Goal: Task Accomplishment & Management: Manage account settings

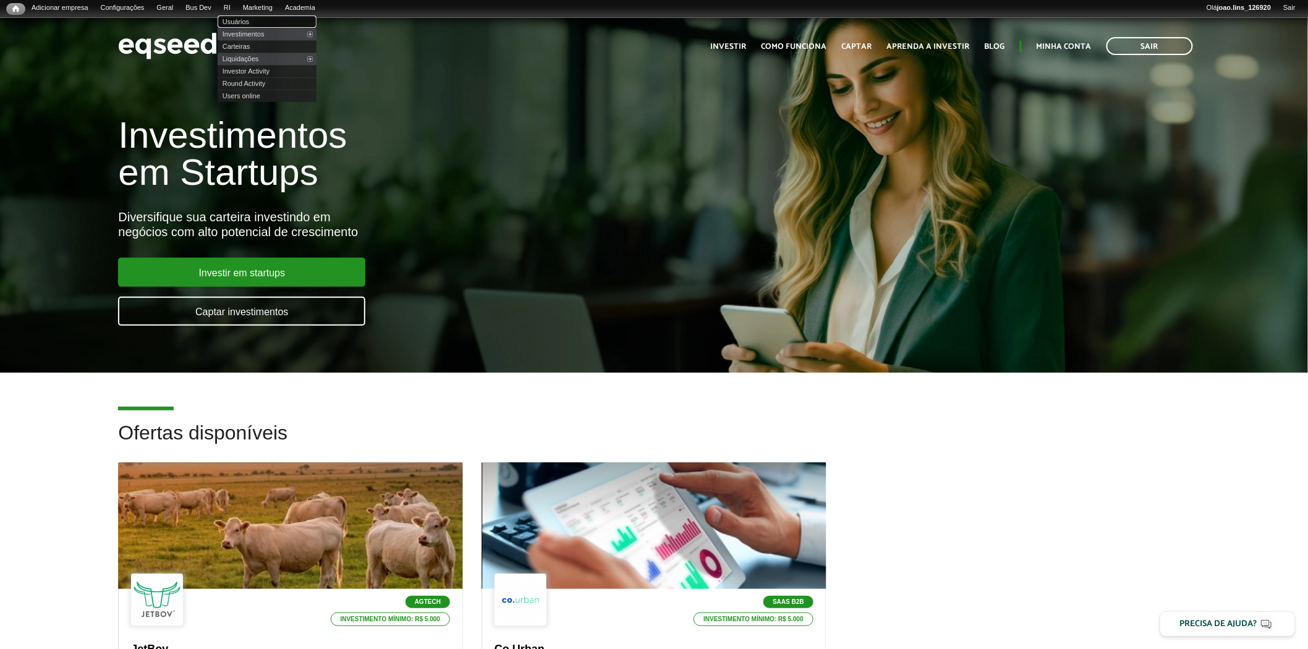
click at [253, 21] on link "Usuários" at bounding box center [267, 21] width 99 height 12
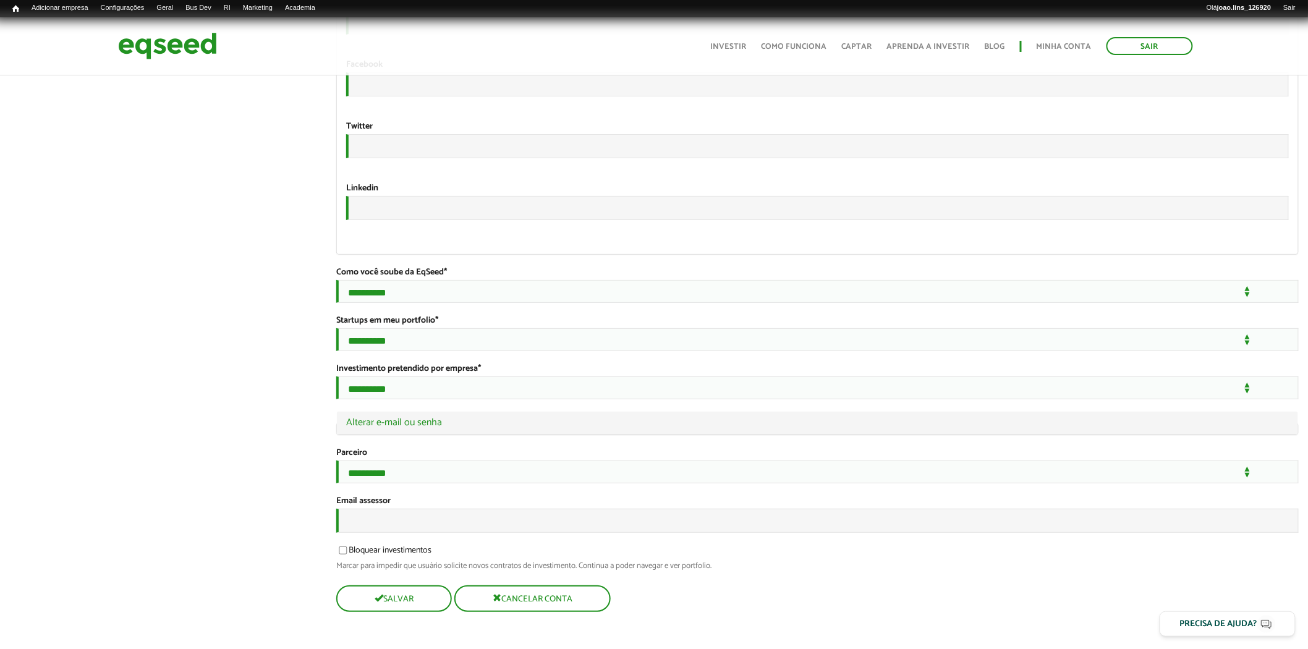
scroll to position [2108, 0]
type input "**********"
click at [535, 603] on button "Cancelar conta" at bounding box center [531, 598] width 154 height 24
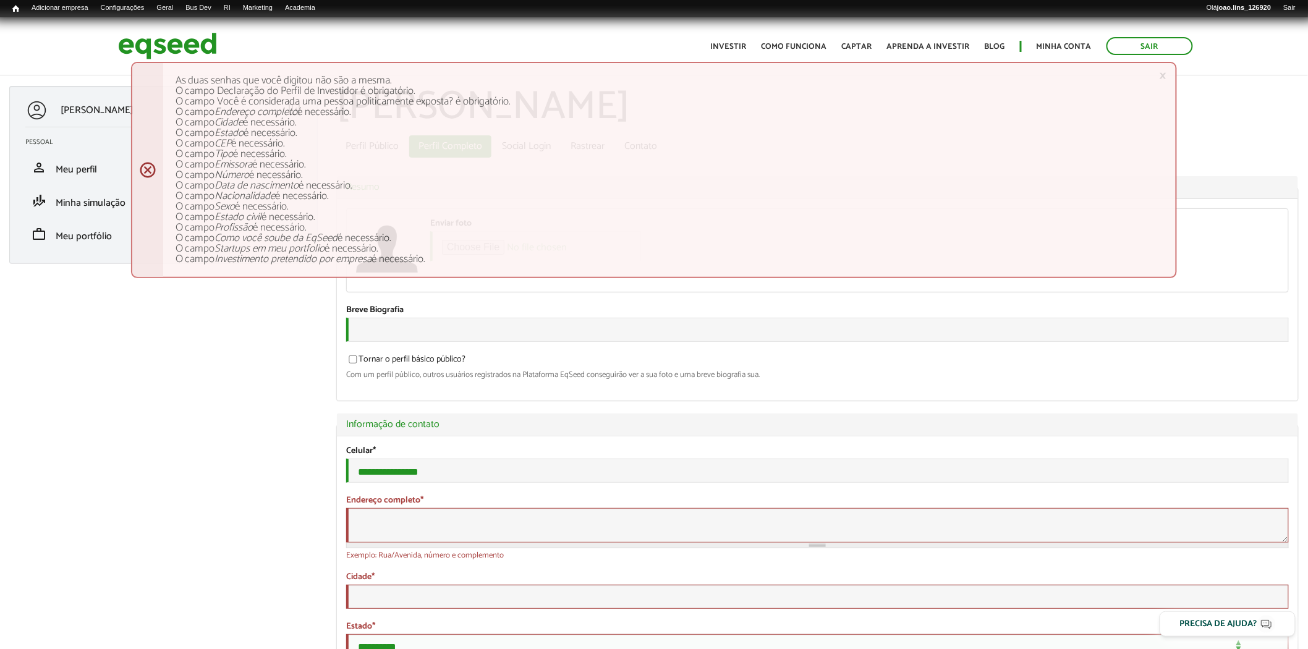
click at [1164, 71] on link "×" at bounding box center [1162, 75] width 7 height 13
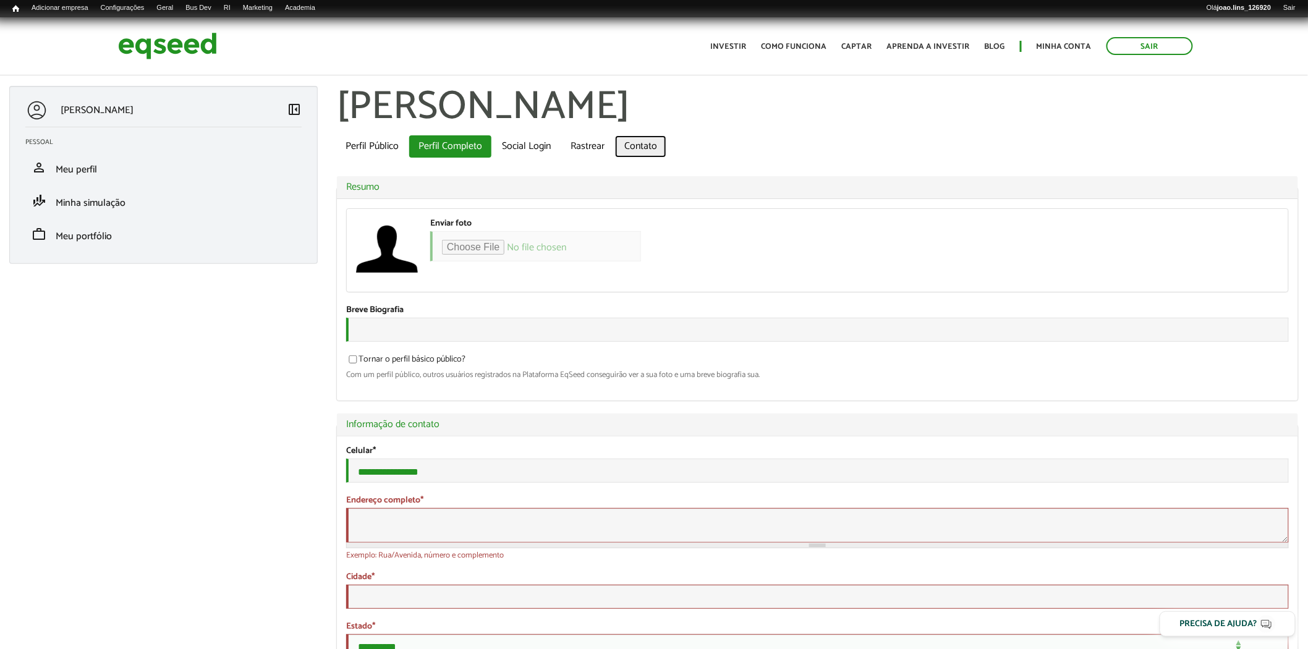
click at [640, 149] on link "Contato" at bounding box center [640, 146] width 51 height 22
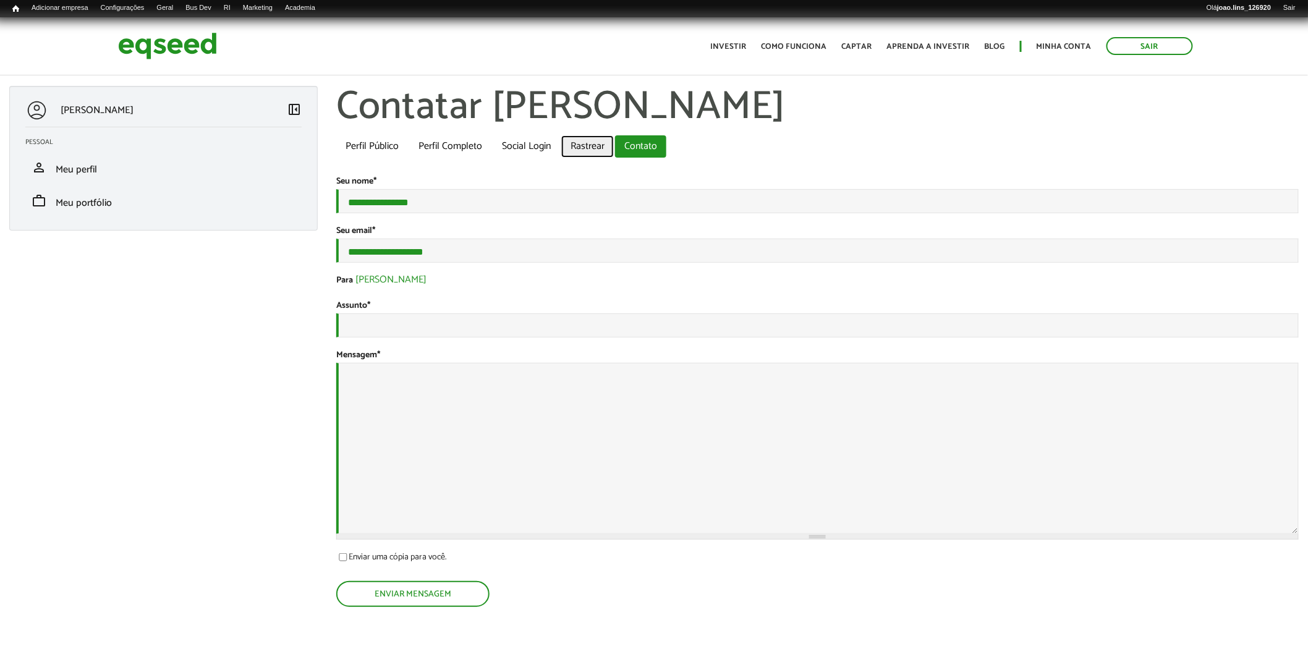
click at [597, 143] on link "Rastrear" at bounding box center [587, 146] width 53 height 22
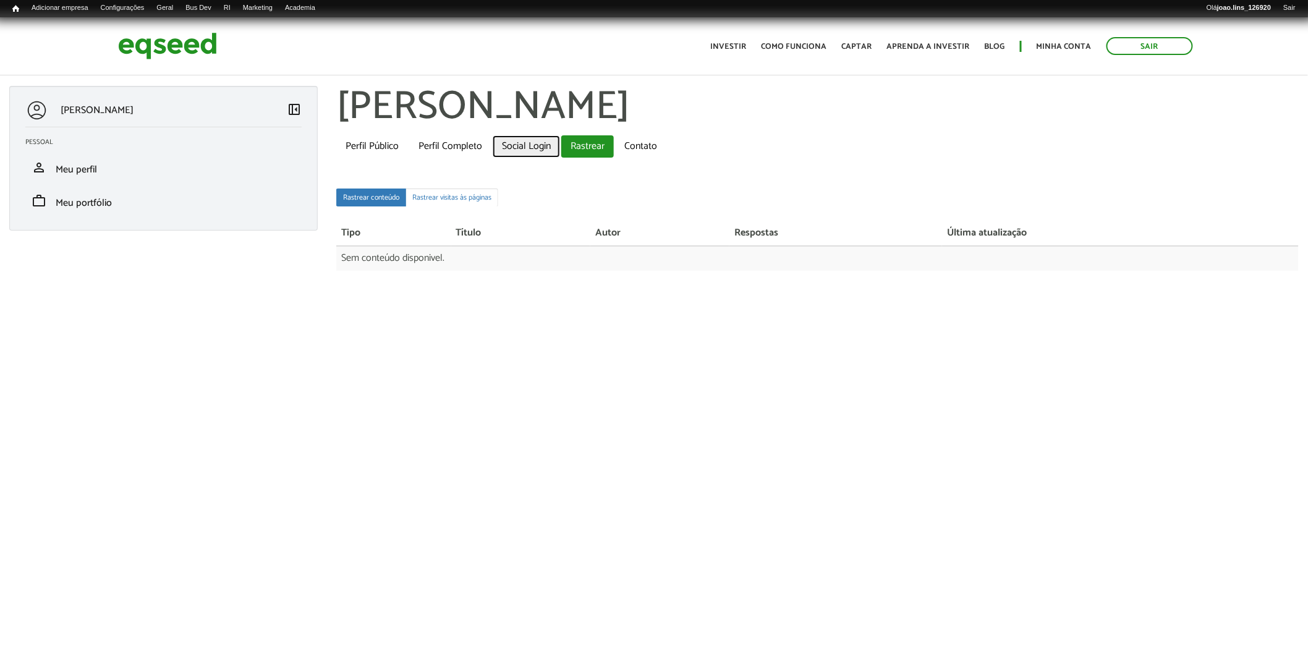
click at [533, 150] on link "Social Login" at bounding box center [526, 146] width 67 height 22
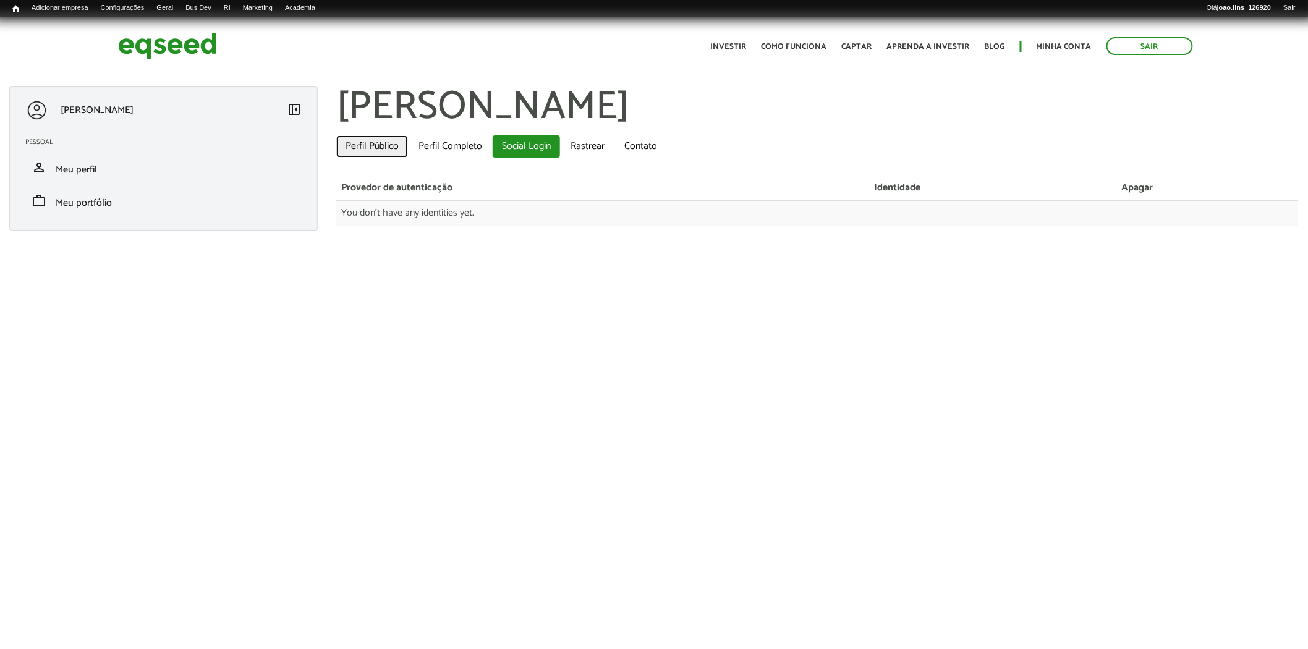
click at [383, 149] on link "Perfil Público" at bounding box center [372, 146] width 72 height 22
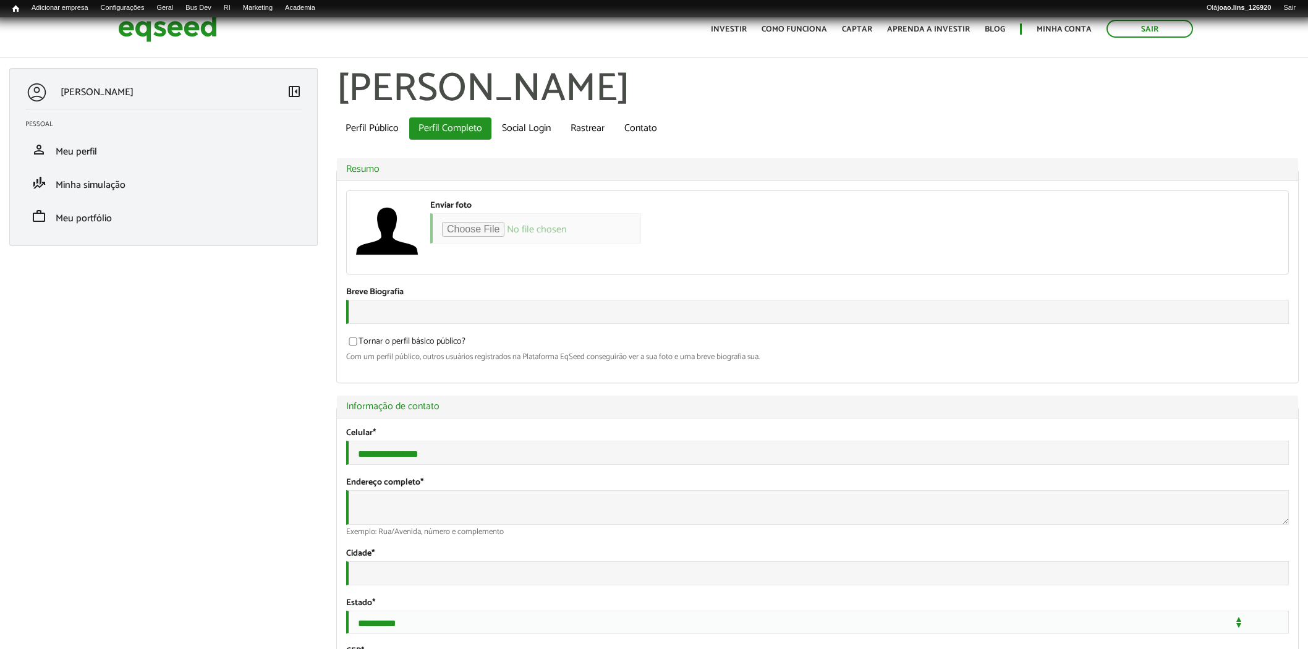
type input "*"
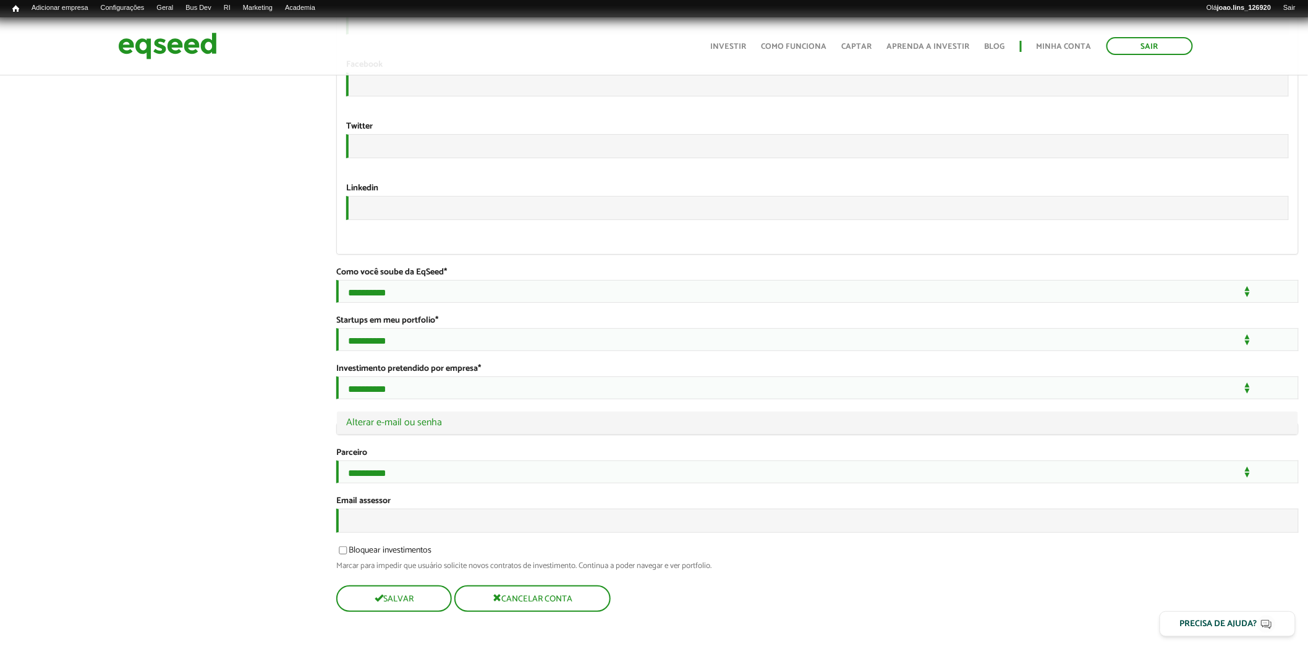
scroll to position [2108, 0]
type input "**********"
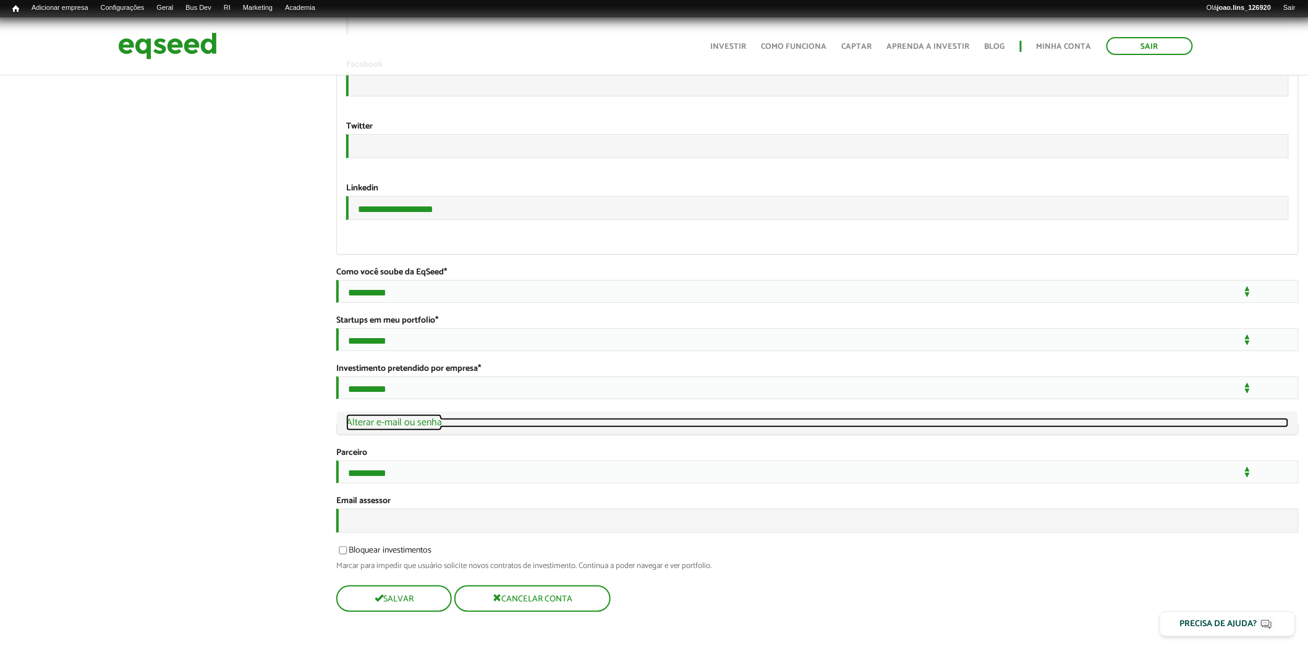
click at [356, 418] on link "Ocultar Alterar e-mail ou senha" at bounding box center [817, 423] width 942 height 10
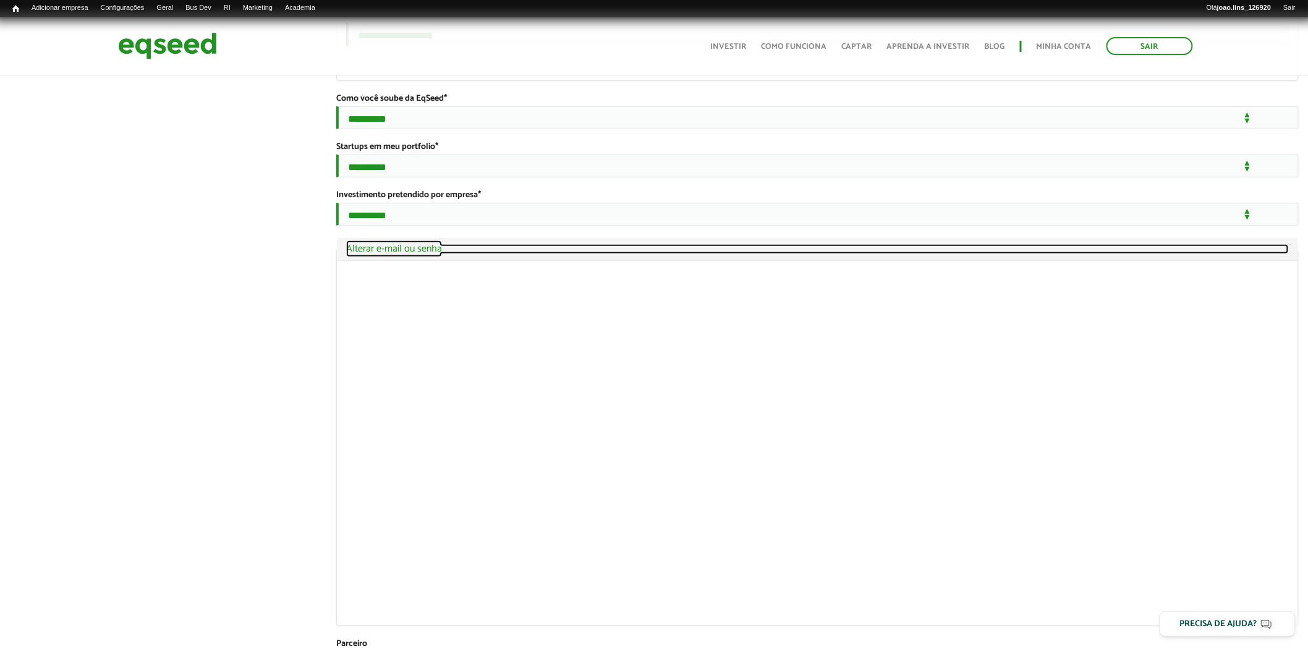
scroll to position [2262, 0]
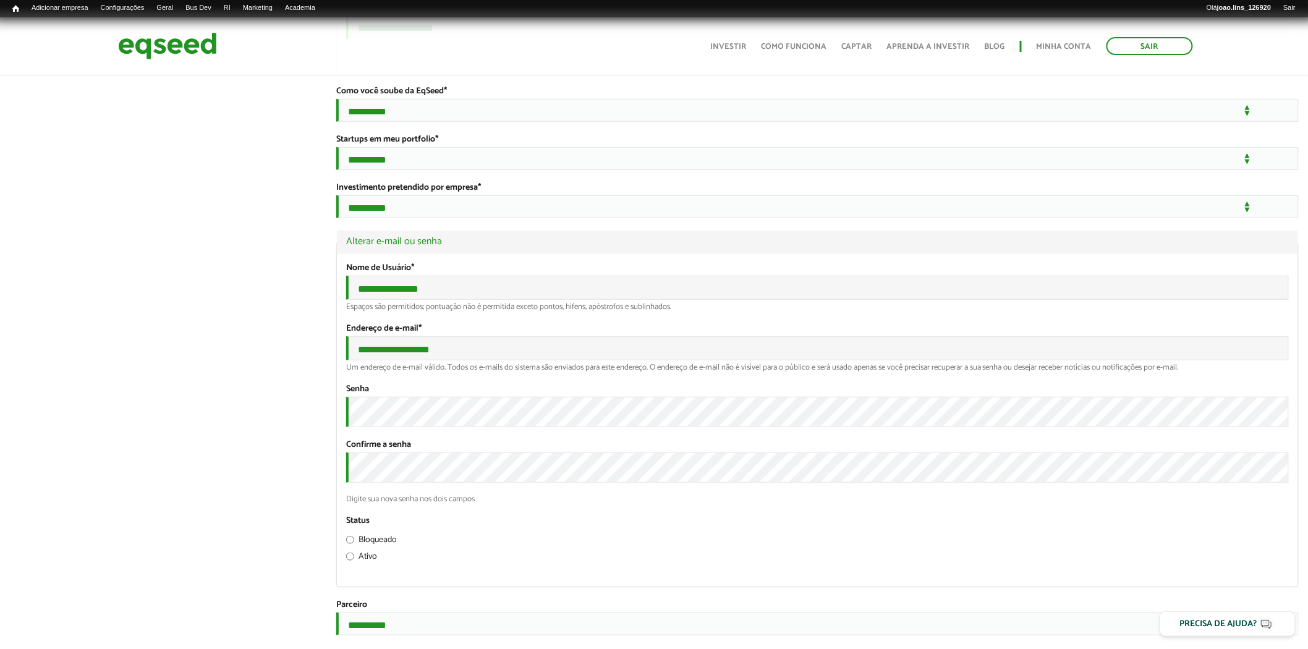
scroll to position [1987, 0]
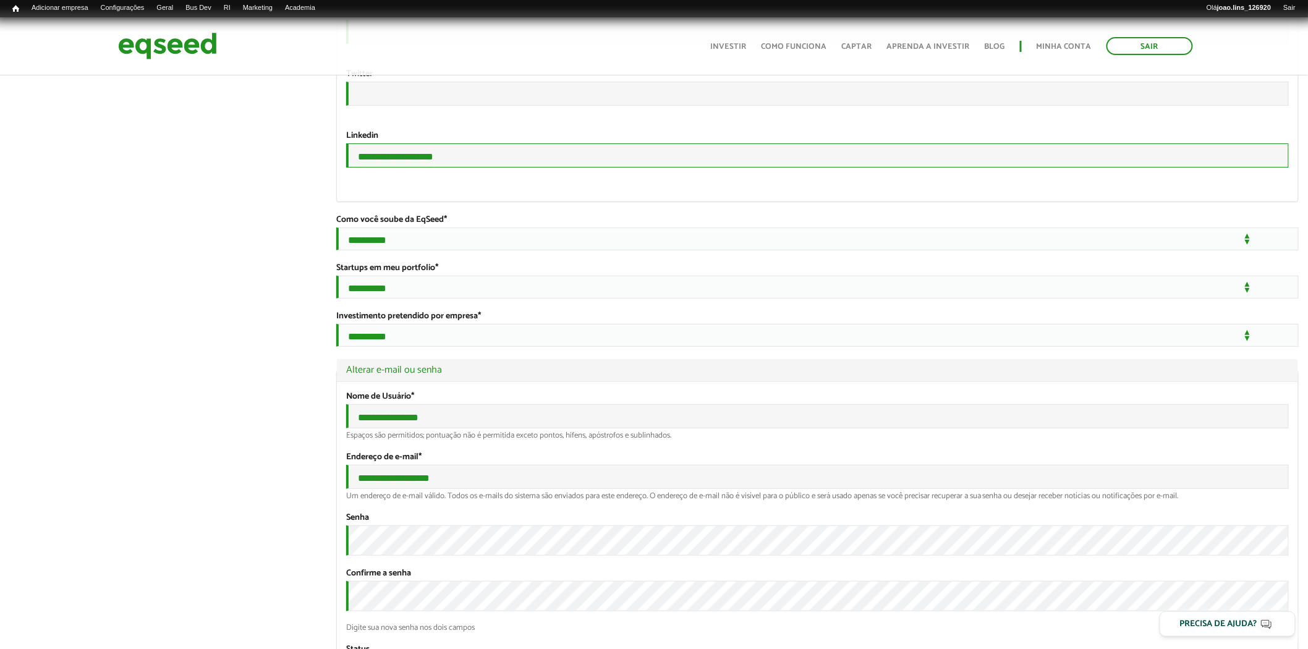
drag, startPoint x: 376, startPoint y: 309, endPoint x: 211, endPoint y: 329, distance: 165.6
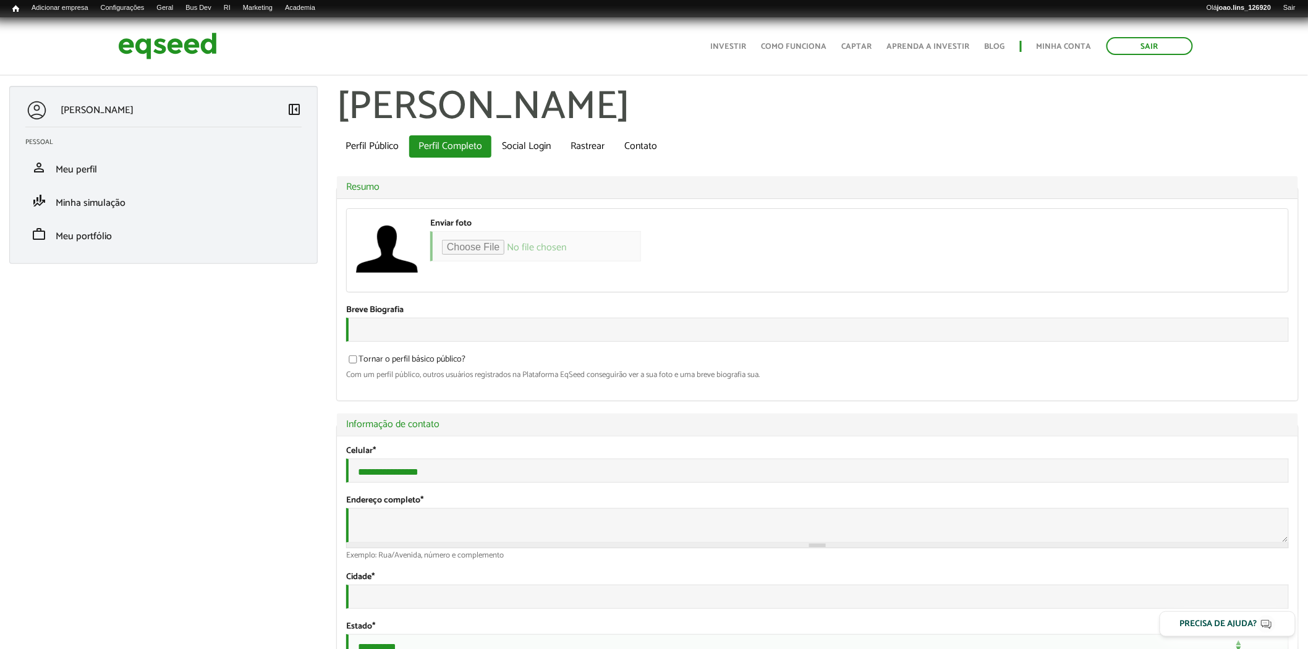
scroll to position [206, 0]
